Goal: Task Accomplishment & Management: Use online tool/utility

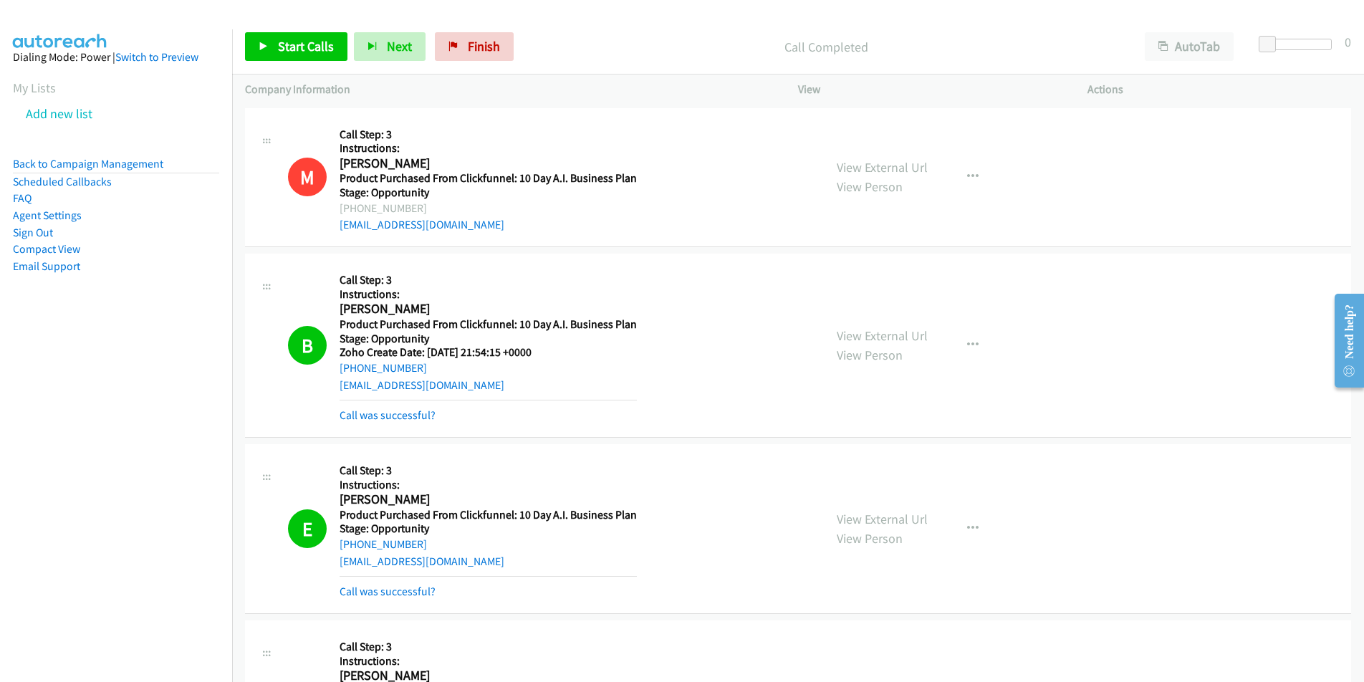
scroll to position [1259, 0]
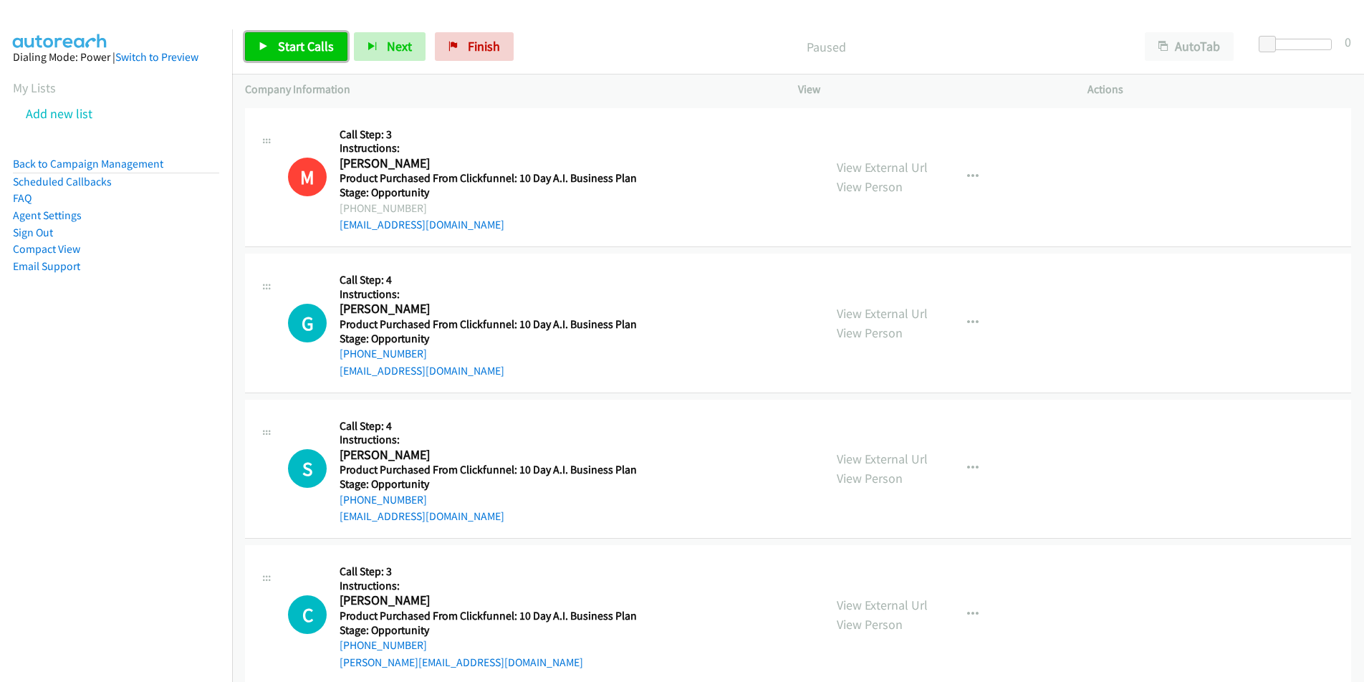
click at [296, 52] on span "Start Calls" at bounding box center [306, 46] width 56 height 16
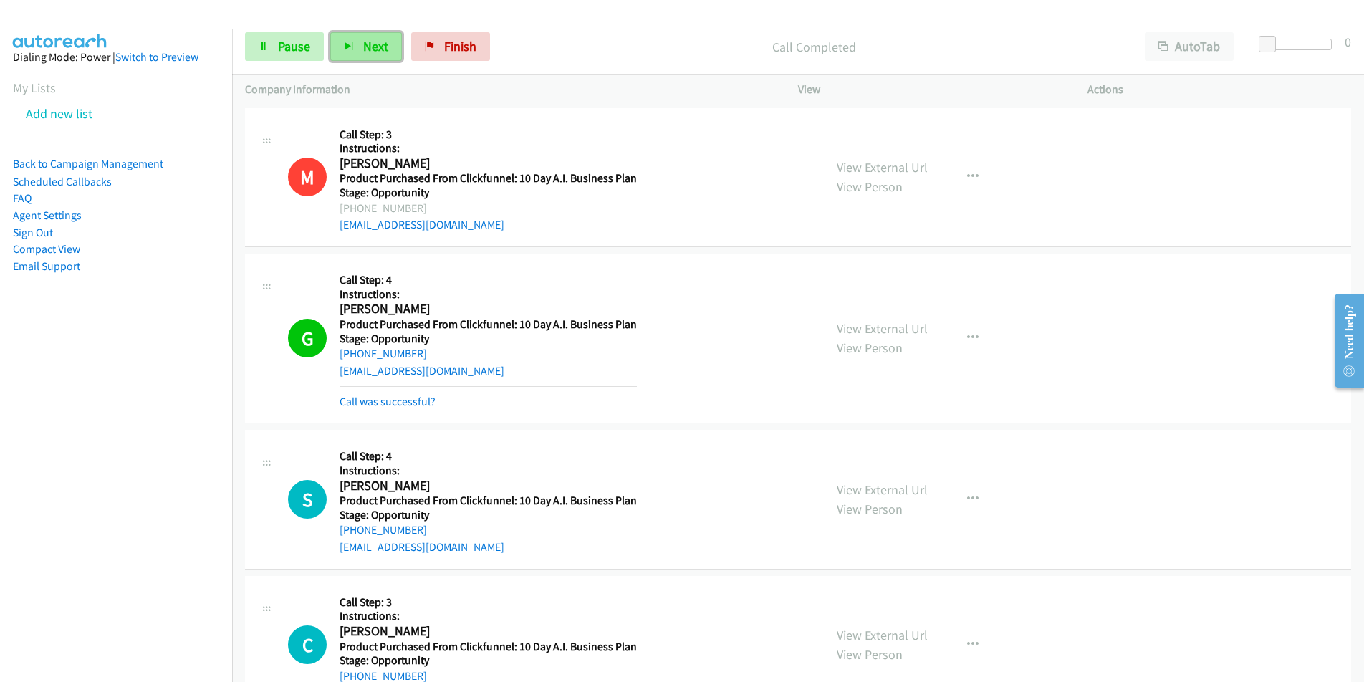
click at [366, 42] on span "Next" at bounding box center [375, 46] width 25 height 16
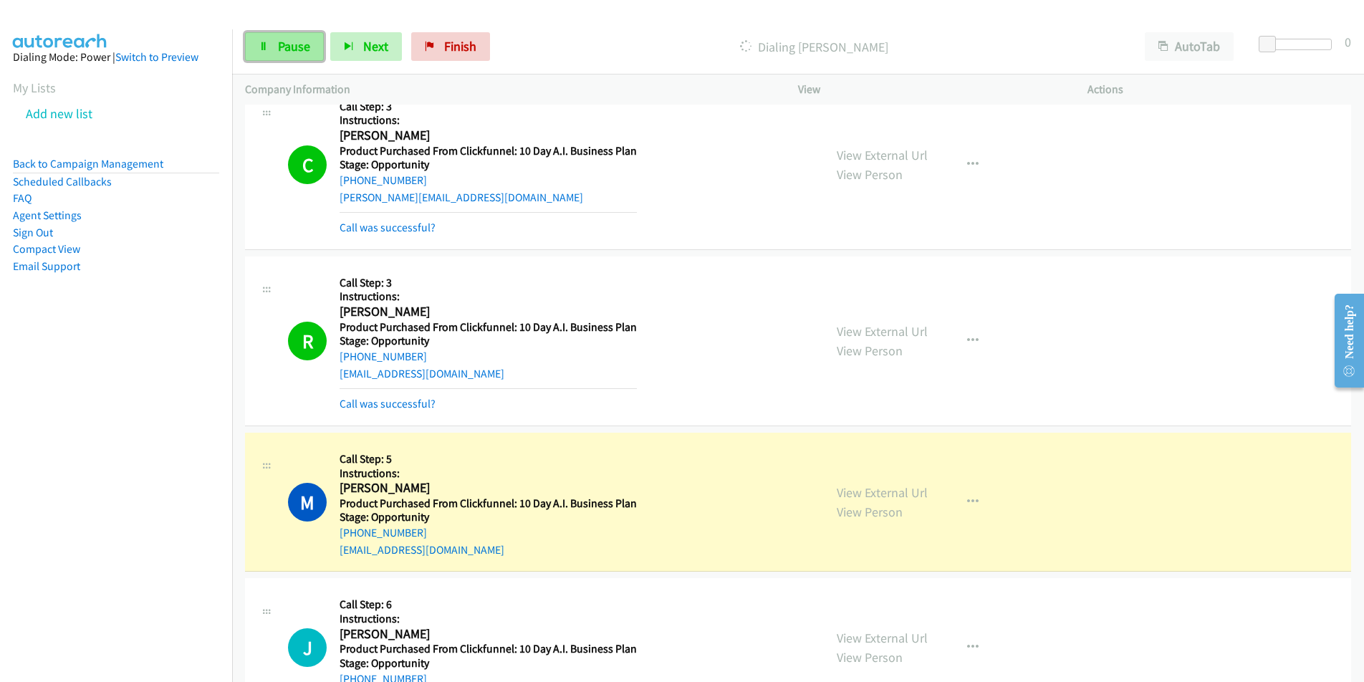
click at [290, 49] on span "Pause" at bounding box center [294, 46] width 32 height 16
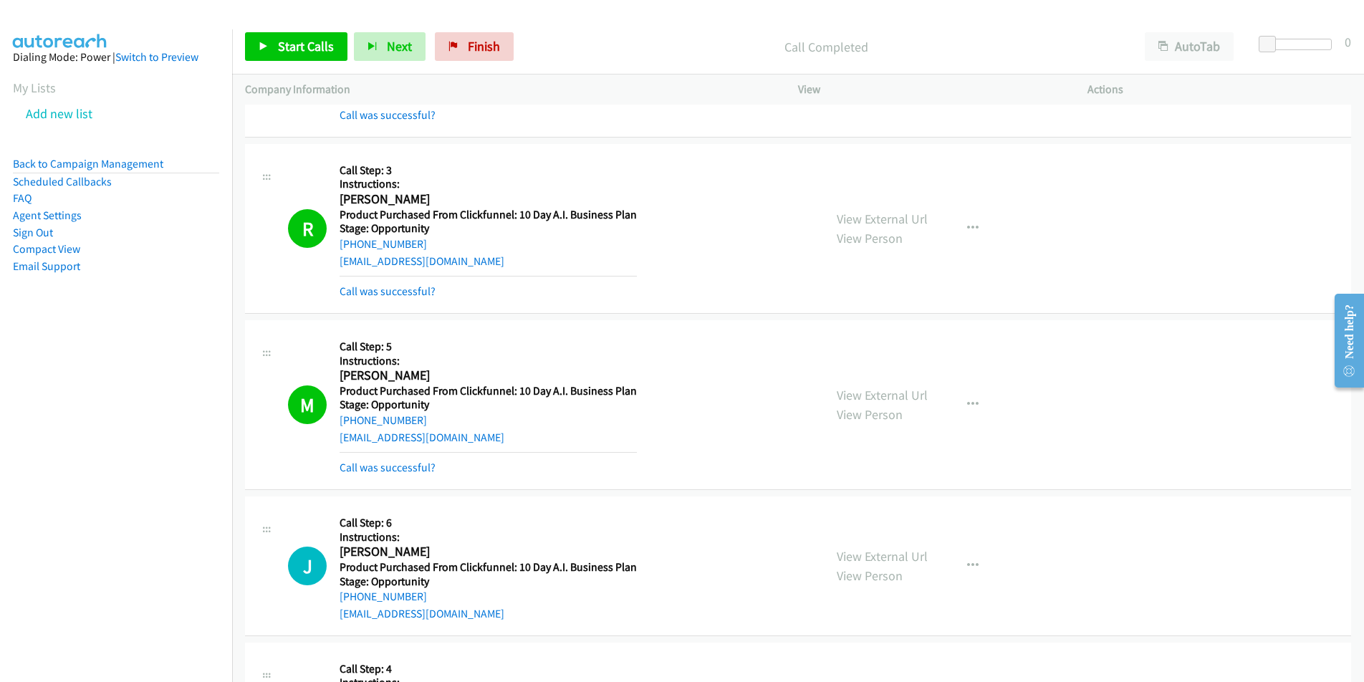
scroll to position [668, 0]
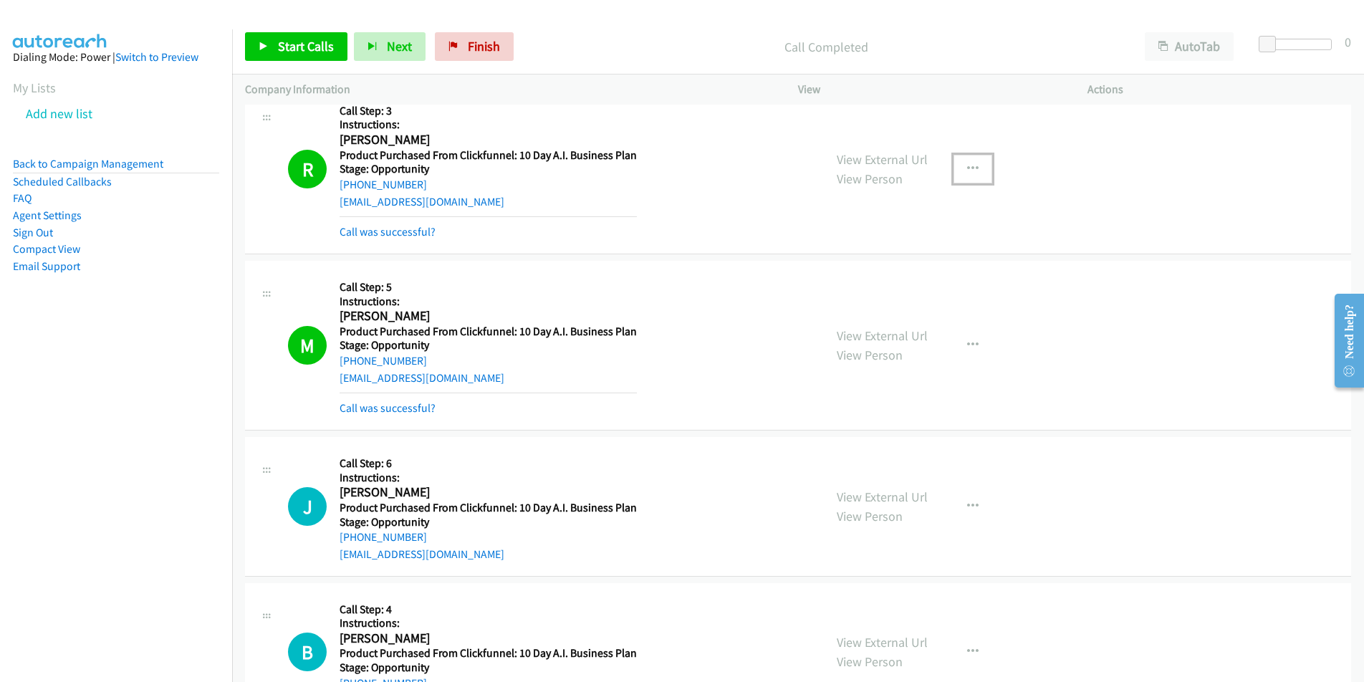
click at [968, 160] on button "button" at bounding box center [973, 169] width 39 height 29
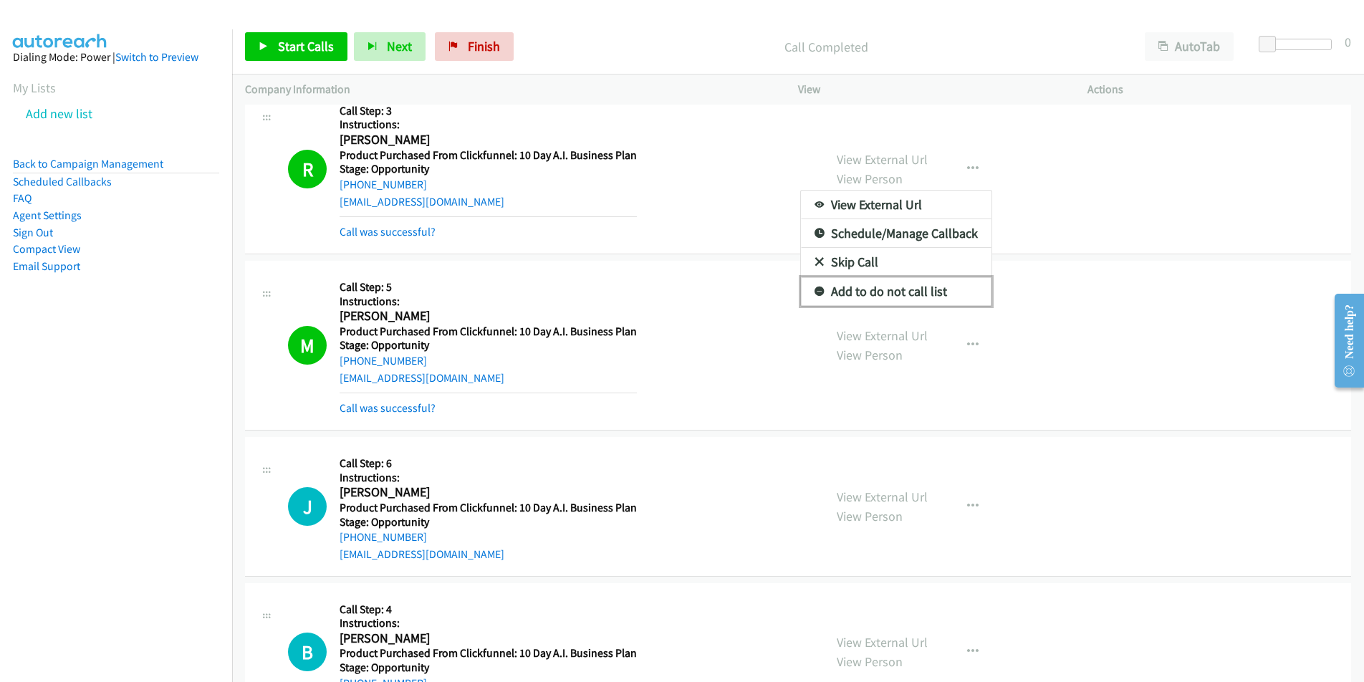
click at [911, 300] on link "Add to do not call list" at bounding box center [896, 291] width 191 height 29
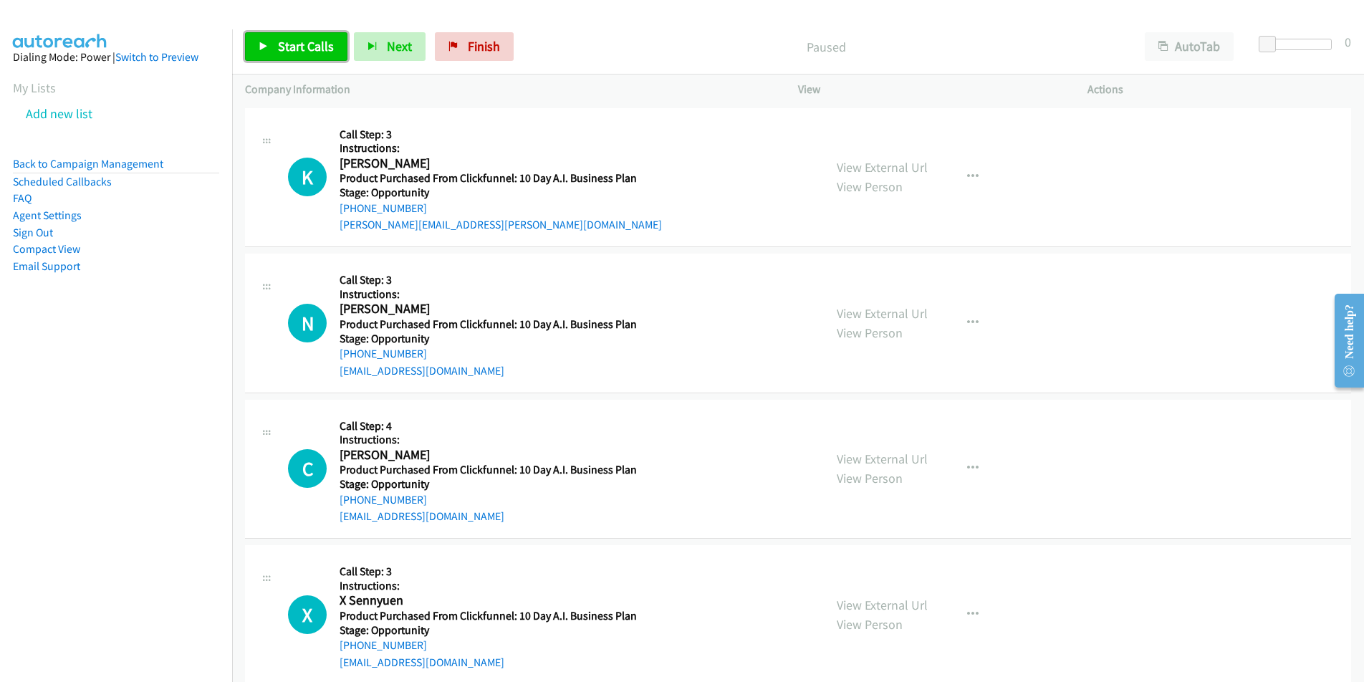
click at [299, 53] on span "Start Calls" at bounding box center [306, 46] width 56 height 16
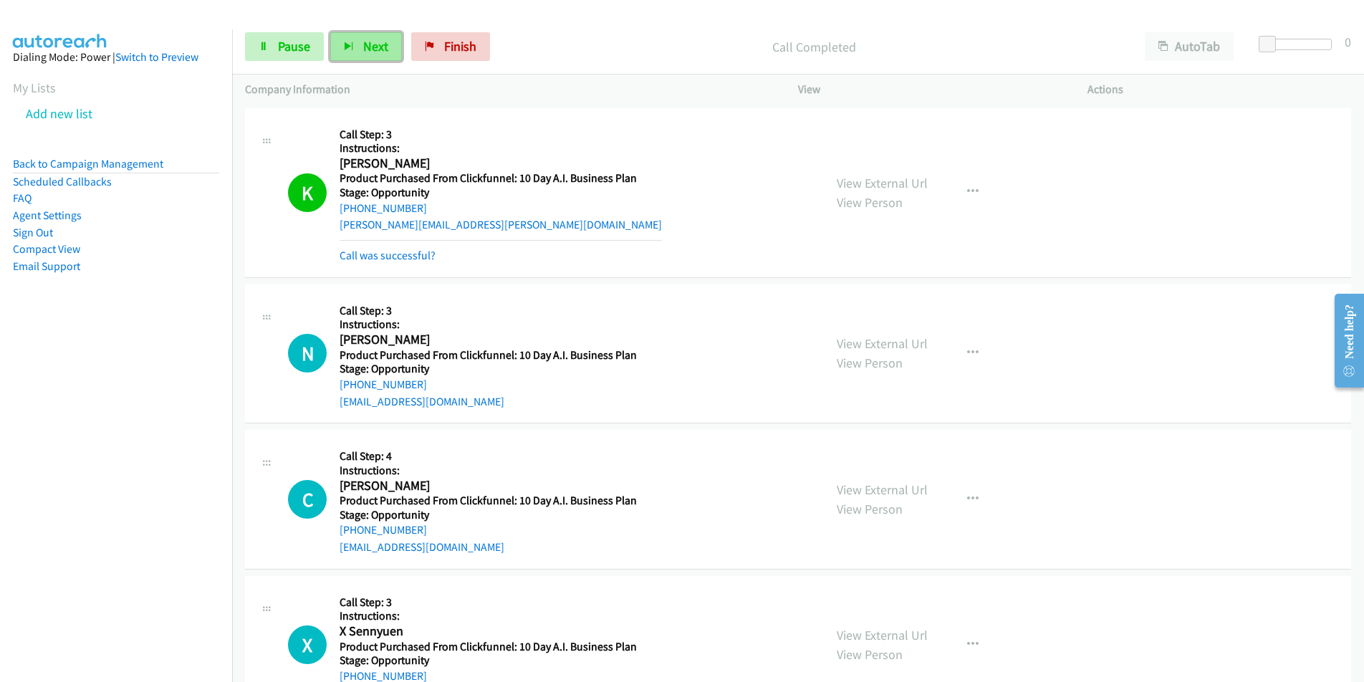
click at [381, 47] on span "Next" at bounding box center [375, 46] width 25 height 16
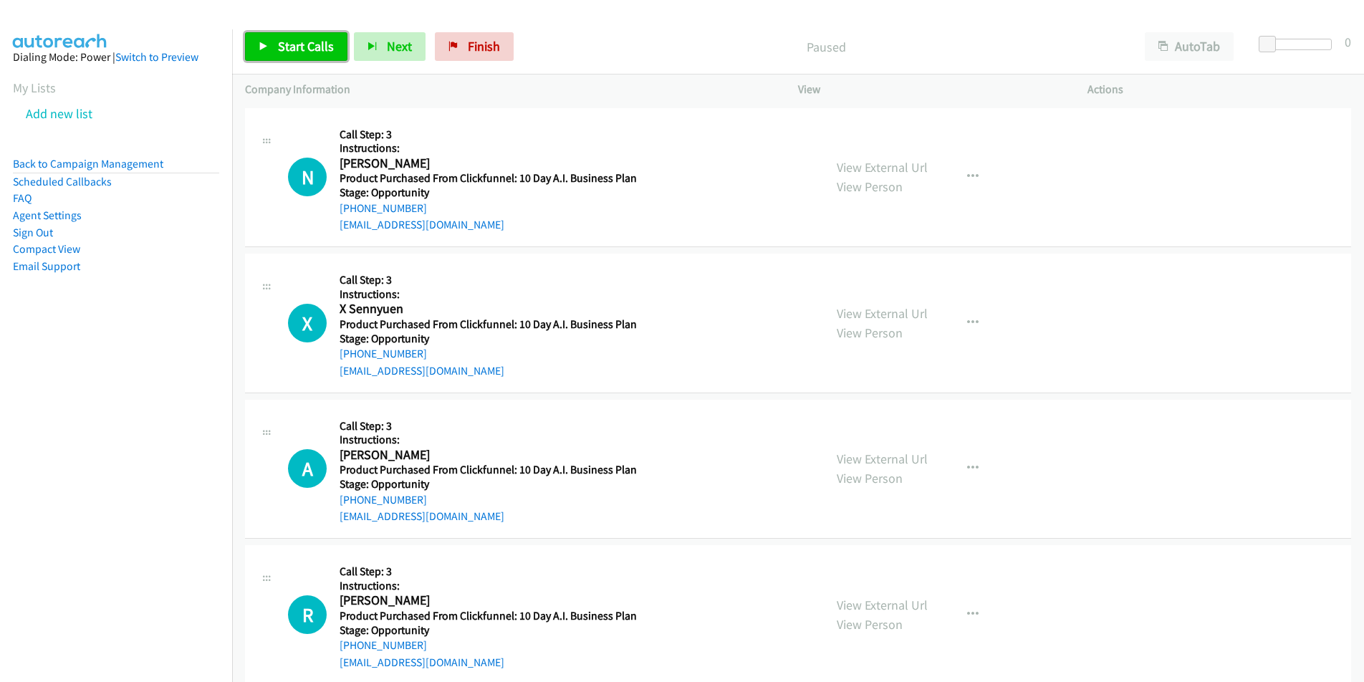
click at [307, 44] on span "Start Calls" at bounding box center [306, 46] width 56 height 16
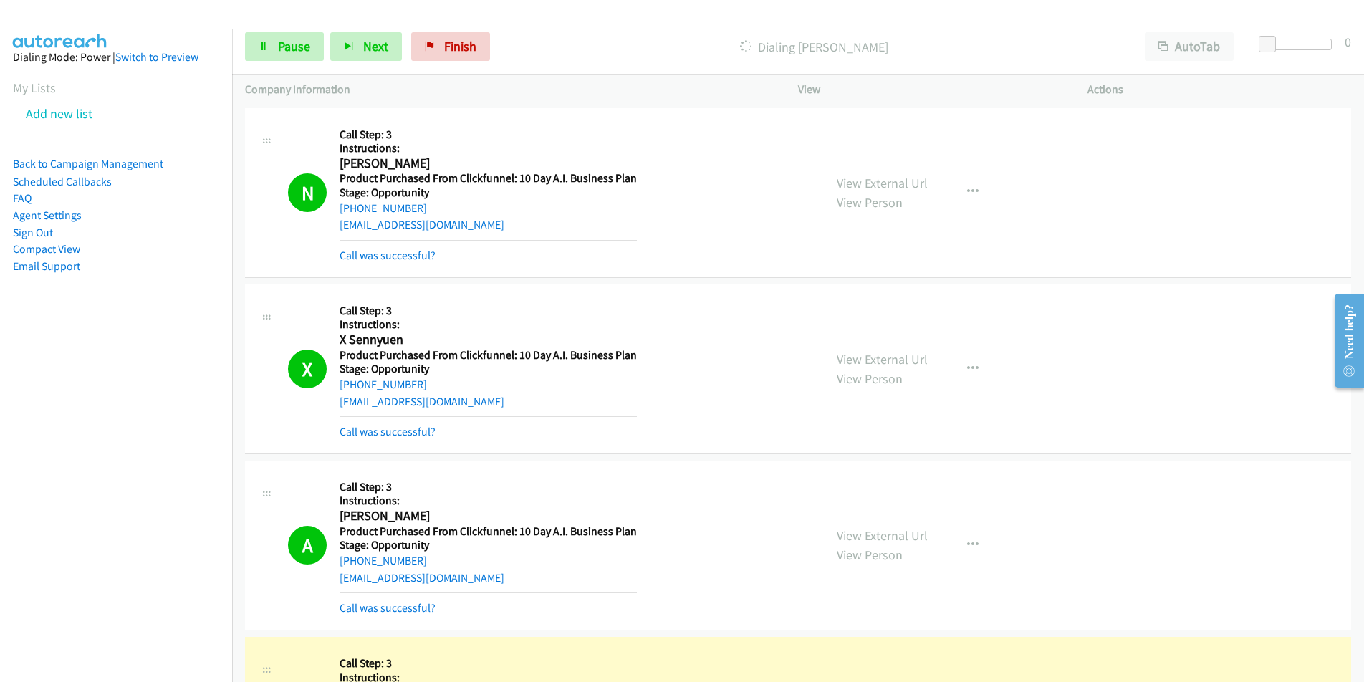
scroll to position [496, 0]
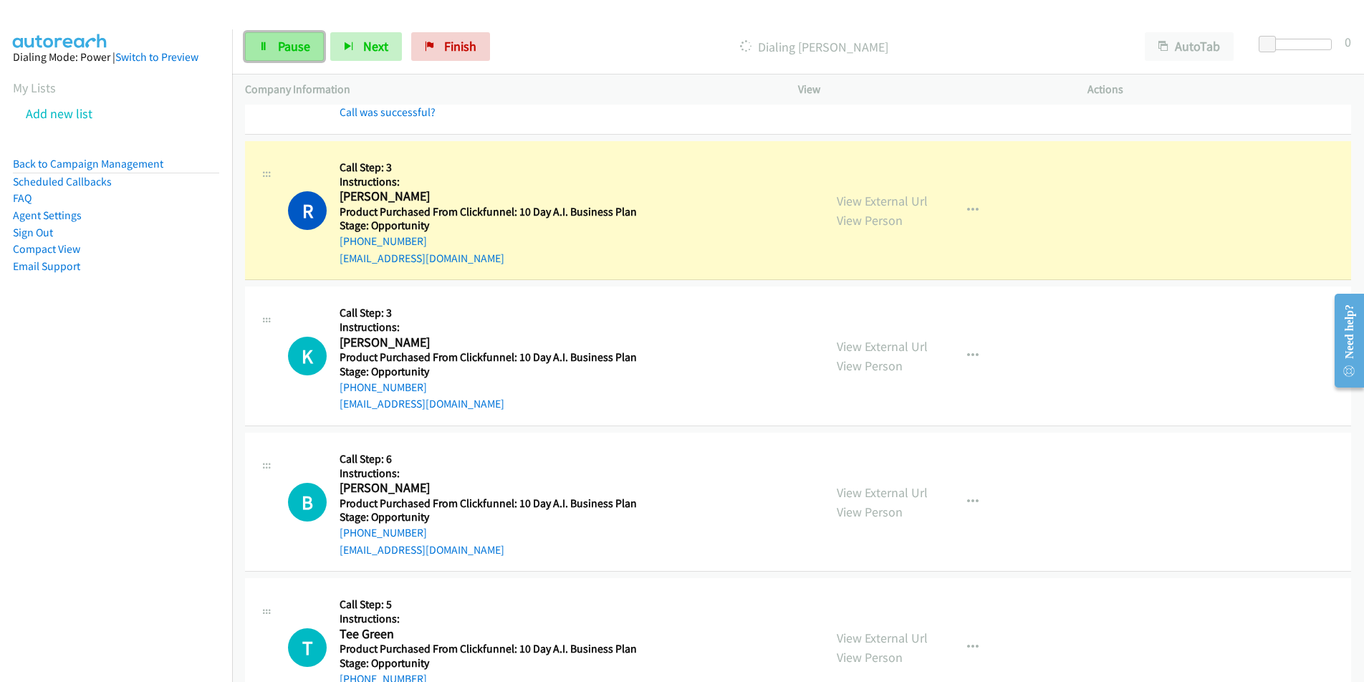
click at [284, 48] on span "Pause" at bounding box center [294, 46] width 32 height 16
